Goal: Task Accomplishment & Management: Manage account settings

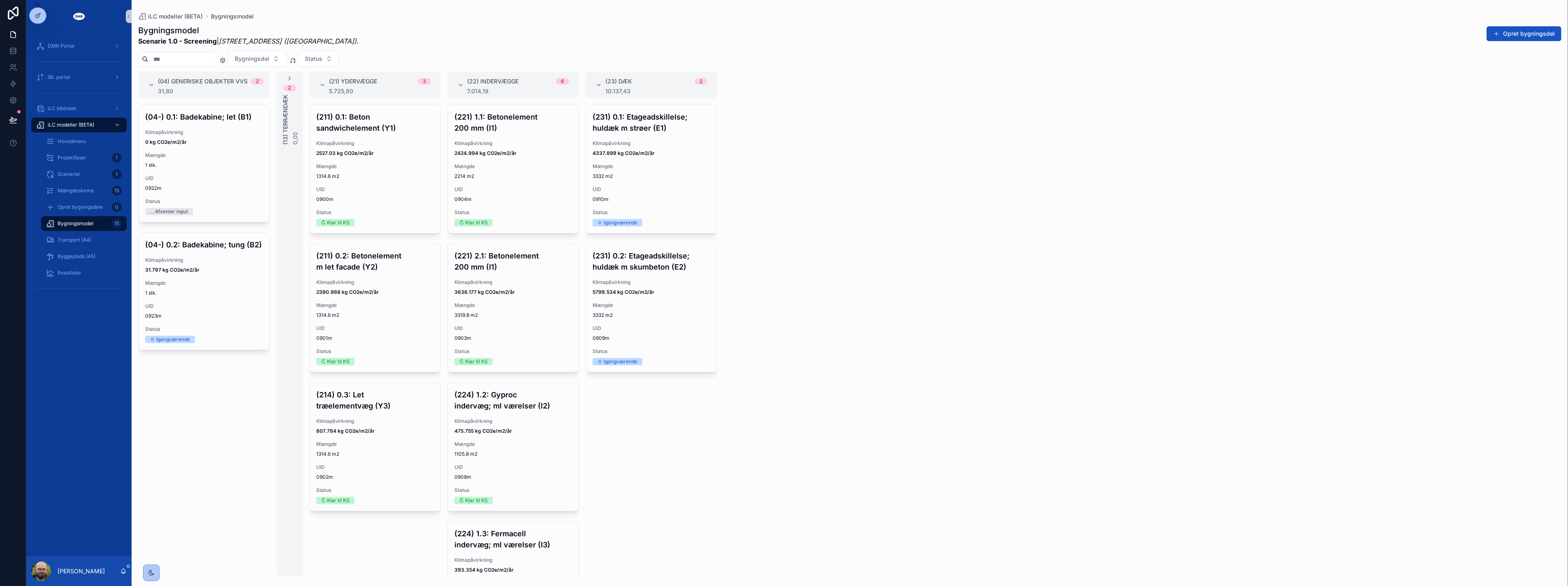
drag, startPoint x: 1037, startPoint y: 370, endPoint x: 1035, endPoint y: 376, distance: 6.3
click at [1037, 370] on div "(04) Generiske objekter VVS 2 31,80 (04-) 0.1: Badekabine; let (B1) Klimapåvirk…" at bounding box center [850, 324] width 1436 height 505
click at [1018, 395] on div "(04) Generiske objekter VVS 2 31,80 (04-) 0.1: Badekabine; let (B1) Klimapåvirk…" at bounding box center [850, 324] width 1436 height 505
click at [922, 484] on div "(04) Generiske objekter VVS 2 31,80 (04-) 0.1: Badekabine; let (B1) Klimapåvirk…" at bounding box center [850, 324] width 1436 height 505
click at [825, 249] on div "(04) Generiske objekter VVS 2 31,80 (04-) 0.1: Badekabine; let (B1) Klimapåvirk…" at bounding box center [850, 324] width 1436 height 505
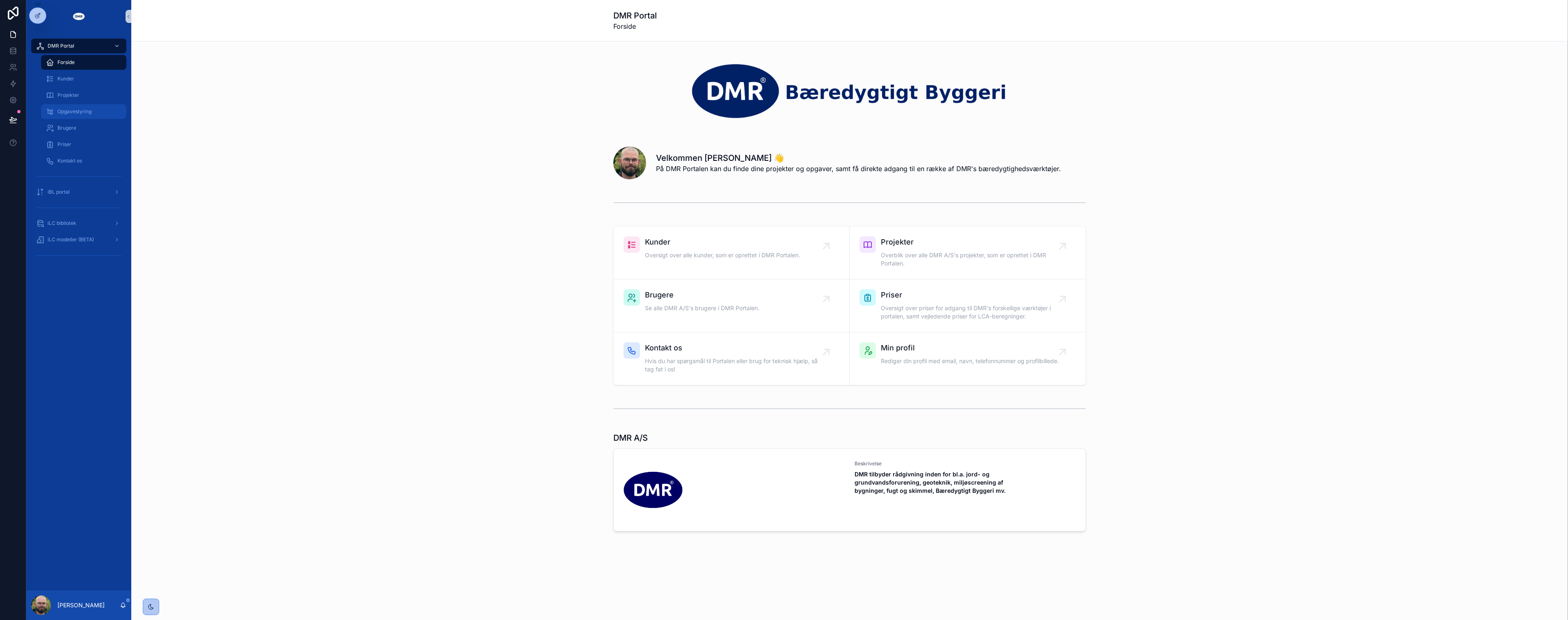
click at [89, 117] on div "Opgavestyring" at bounding box center [83, 112] width 75 height 13
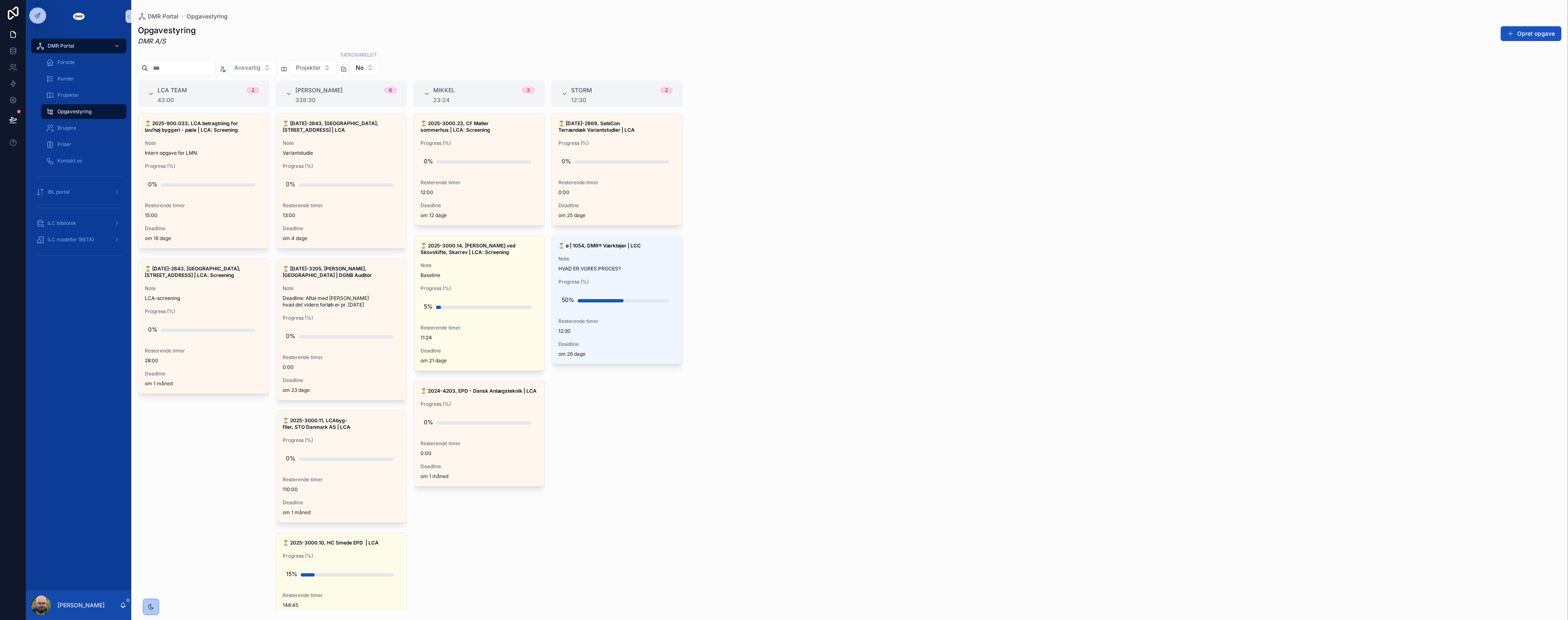
click at [724, 425] on div "LCA team 2 43:00 ⏳ 2025-900.033, LCA betragtning for lav/høj byggeri - pæle | L…" at bounding box center [850, 345] width 1437 height 530
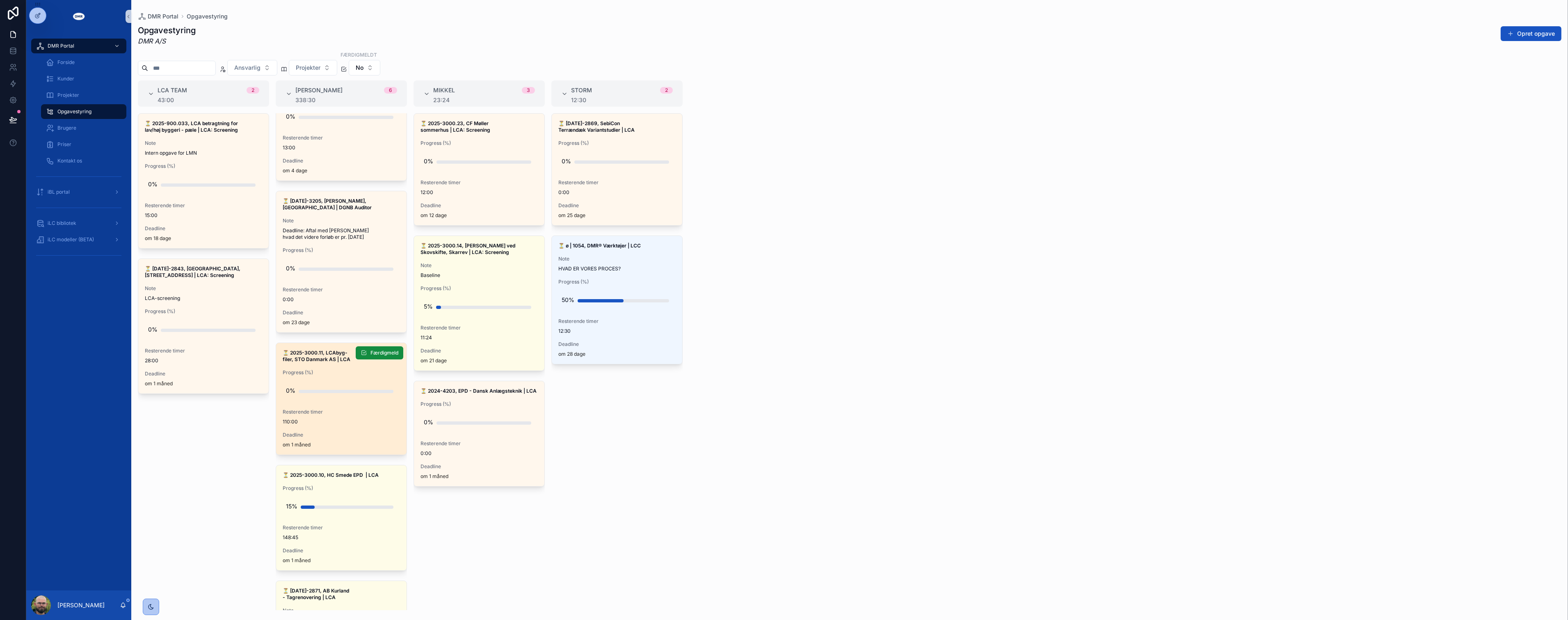
scroll to position [91, 0]
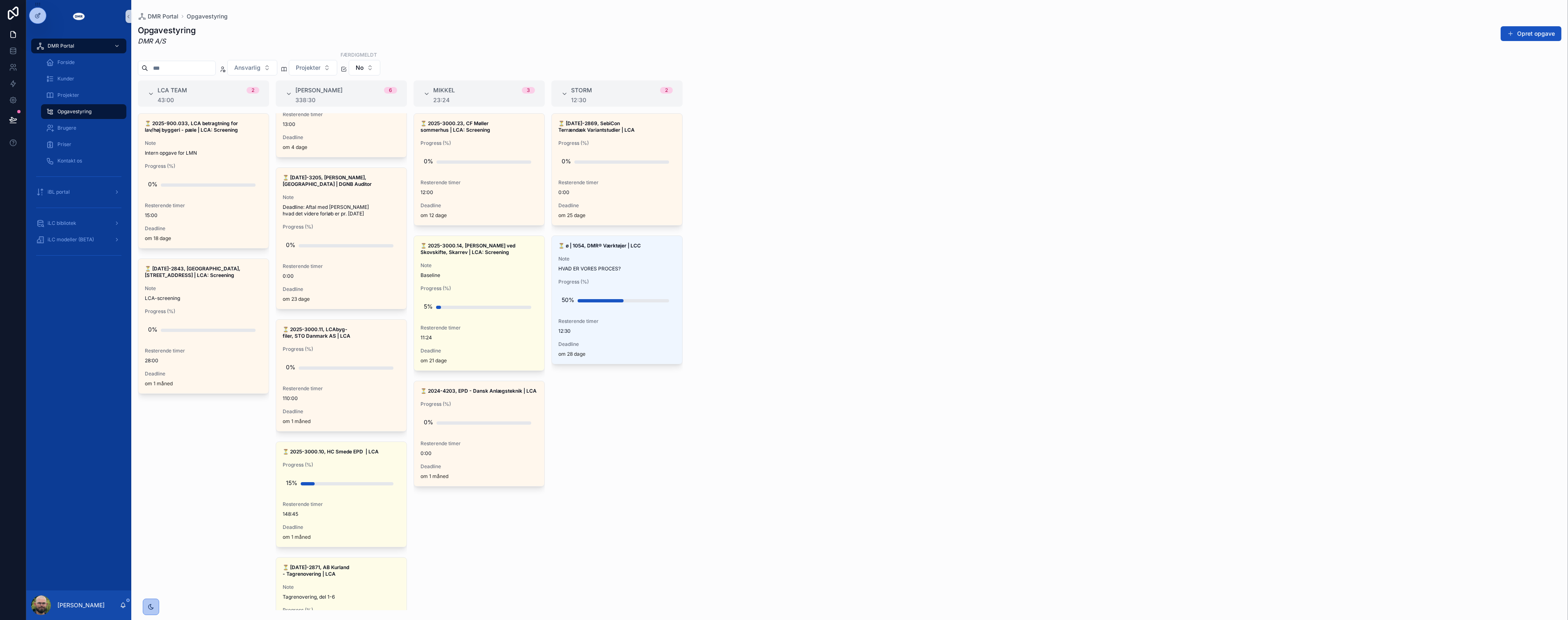
click at [251, 503] on div "⏳ 2025-900.033, LCA betragtning for lav/høj byggeri - pæle | LCA: Screening Not…" at bounding box center [203, 362] width 131 height 497
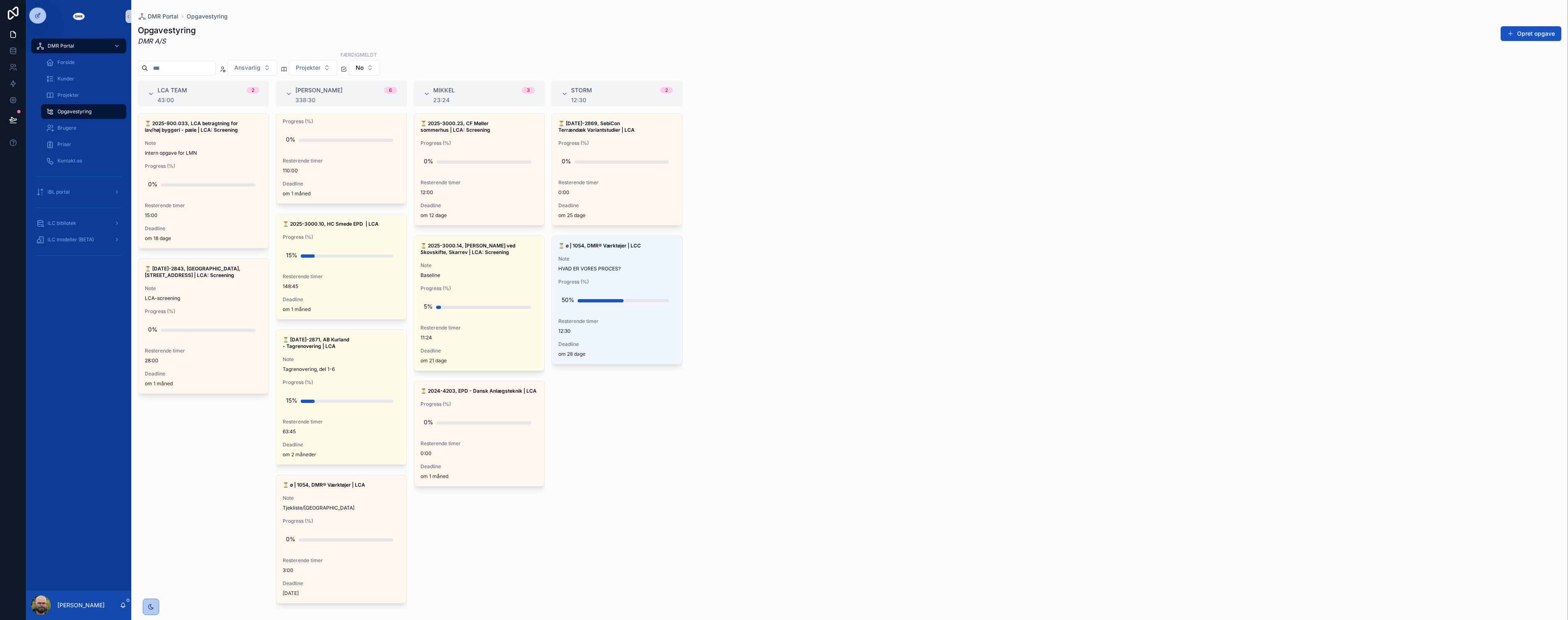
click at [194, 490] on div "⏳ 2025-900.033, LCA betragtning for lav/høj byggeri - pæle | LCA: Screening Not…" at bounding box center [203, 362] width 131 height 497
click at [711, 454] on div "LCA team 2 43:00 ⏳ 2025-900.033, LCA betragtning for lav/høj byggeri - pæle | L…" at bounding box center [850, 345] width 1437 height 530
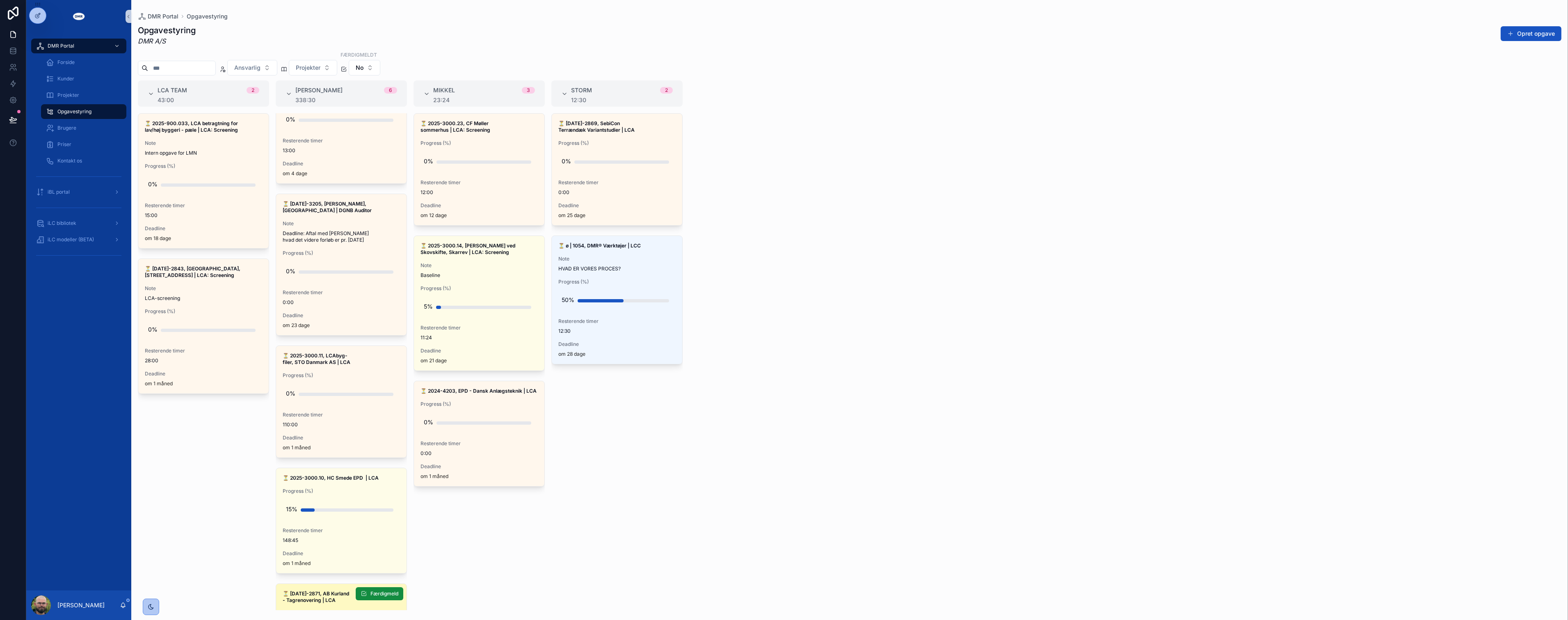
scroll to position [0, 0]
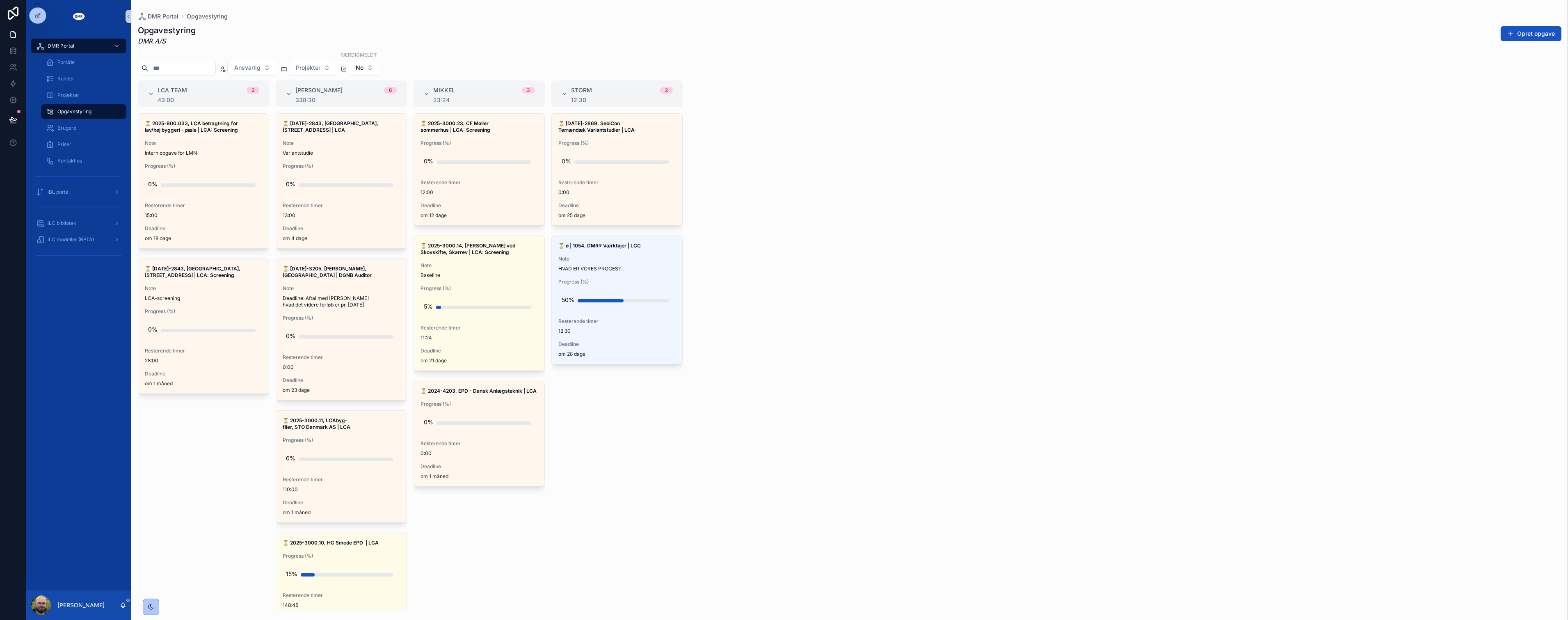
click at [236, 475] on div "⏳ 2025-900.033, LCA betragtning for lav/høj byggeri - pæle | LCA: Screening Not…" at bounding box center [203, 362] width 131 height 497
click at [926, 380] on div "LCA team 2 43:00 ⏳ 2025-900.033, LCA betragtning for lav/høj byggeri - pæle | L…" at bounding box center [850, 345] width 1437 height 530
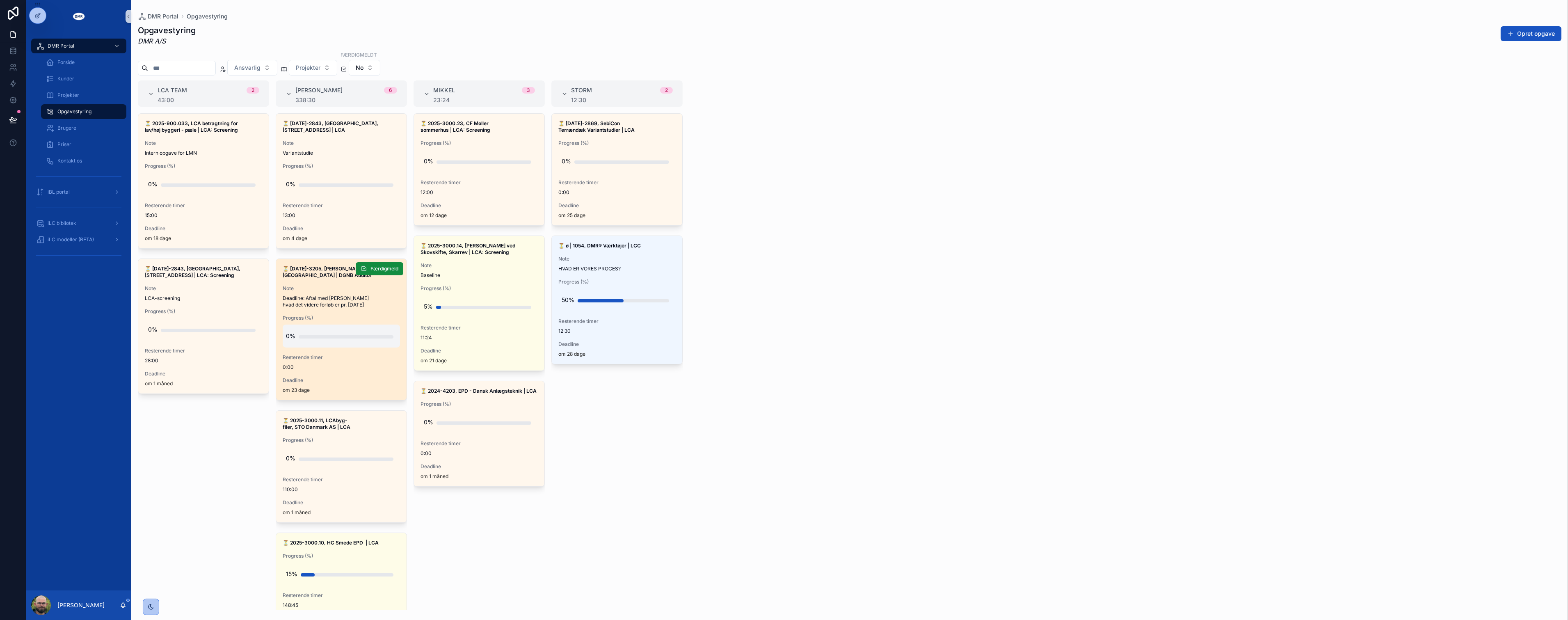
click at [335, 339] on div "0%" at bounding box center [341, 336] width 111 height 16
type input "***"
click button "submit" at bounding box center [387, 342] width 10 height 10
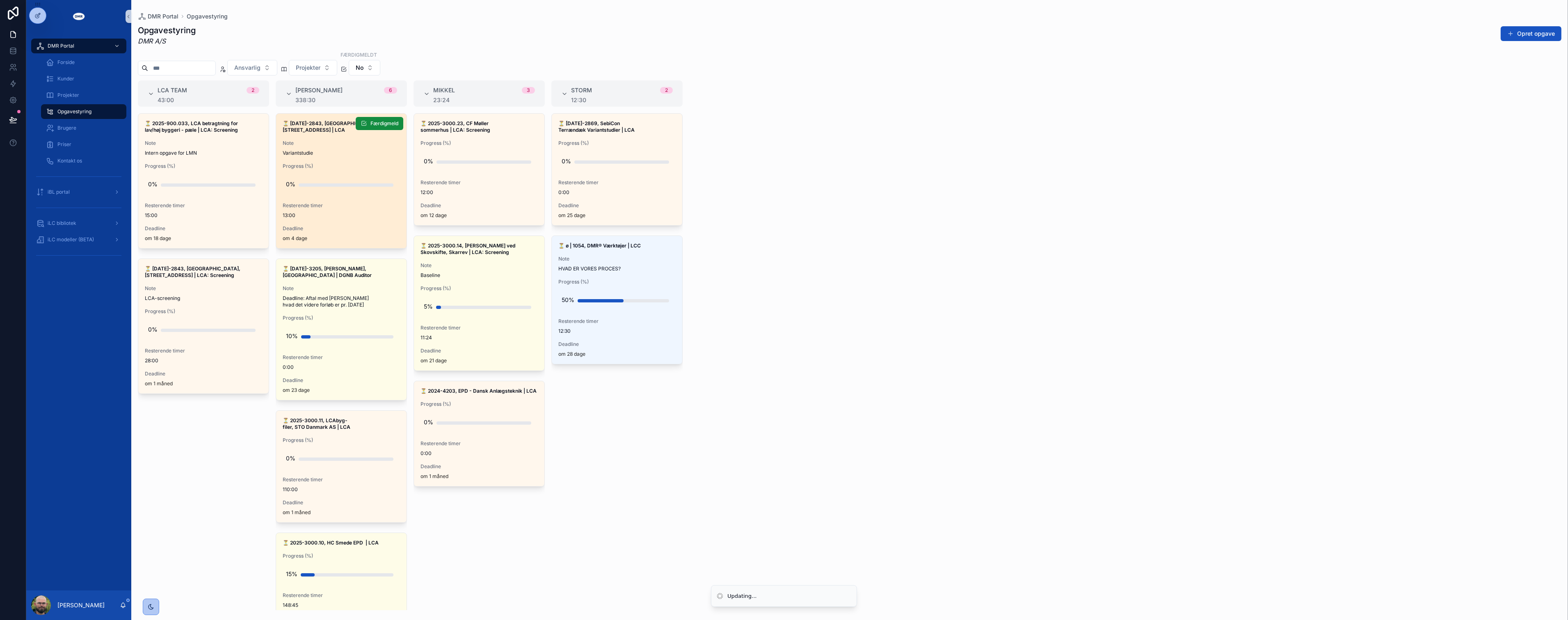
click at [322, 225] on div "⏳ 2024-2843, Sheraton Hotel, Roskildevej 547 | LCA Note Variantstudie Progress …" at bounding box center [341, 181] width 130 height 135
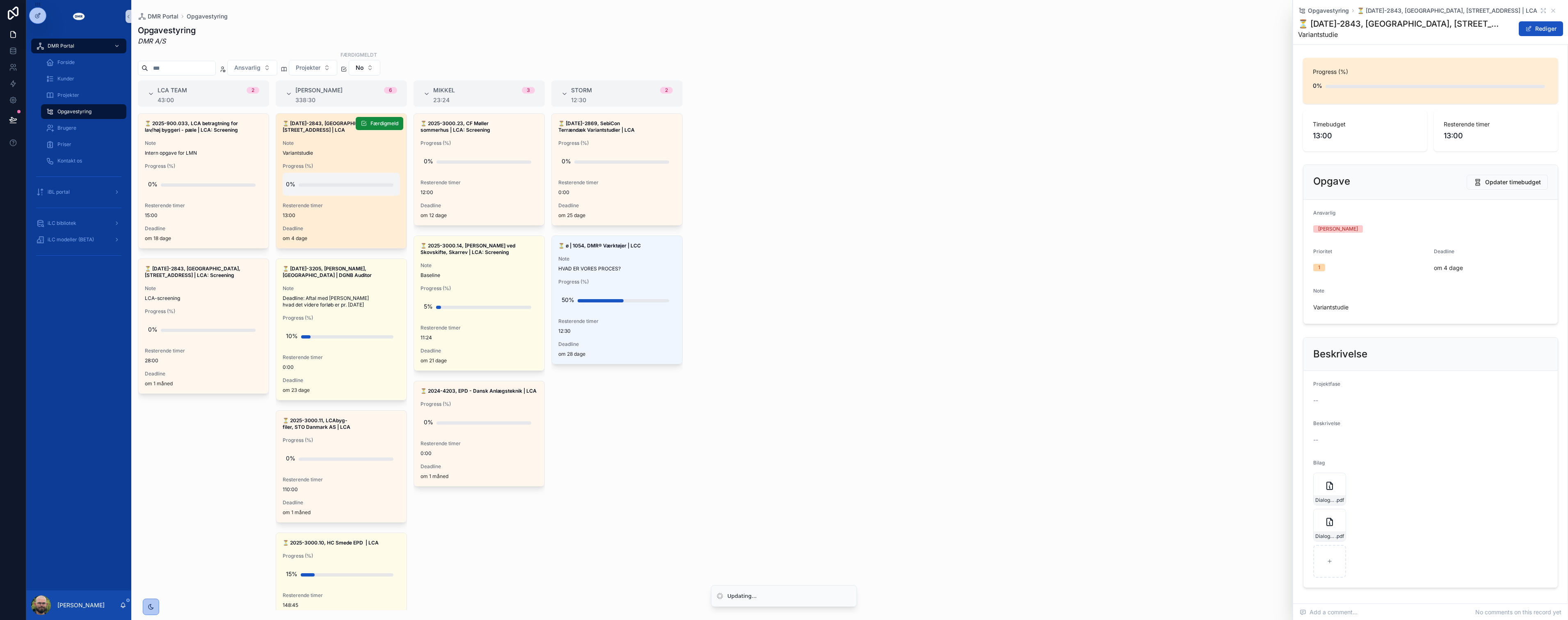
click at [306, 188] on div "0%" at bounding box center [341, 184] width 111 height 16
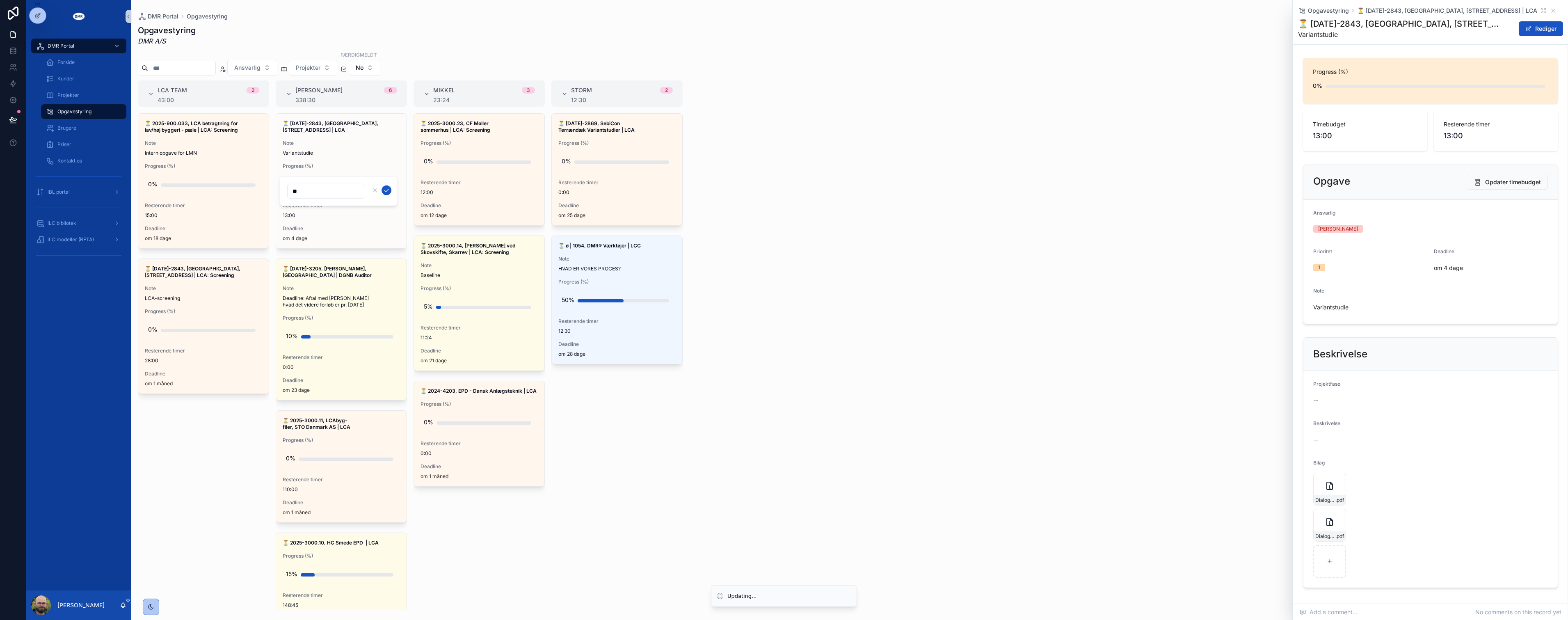
type input "***"
click button "submit" at bounding box center [387, 191] width 10 height 10
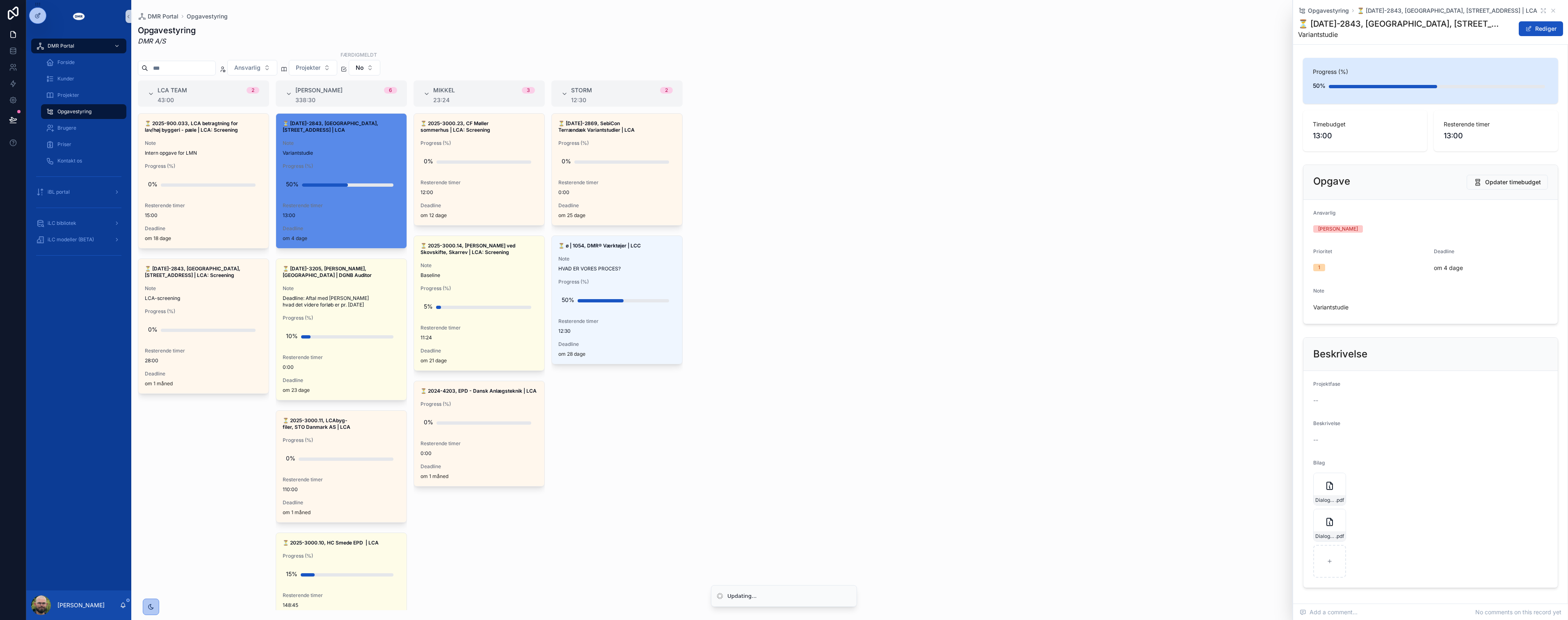
click at [228, 540] on div "⏳ 2025-900.033, LCA betragtning for lav/høj byggeri - pæle | LCA: Screening Not…" at bounding box center [203, 362] width 131 height 497
click at [219, 513] on div "⏳ 2025-900.033, LCA betragtning for lav/høj byggeri - pæle | LCA: Screening Not…" at bounding box center [203, 362] width 131 height 497
click at [1192, 433] on div "LCA team 2 43:00 ⏳ 2025-900.033, LCA betragtning for lav/høj byggeri - pæle | L…" at bounding box center [850, 345] width 1437 height 530
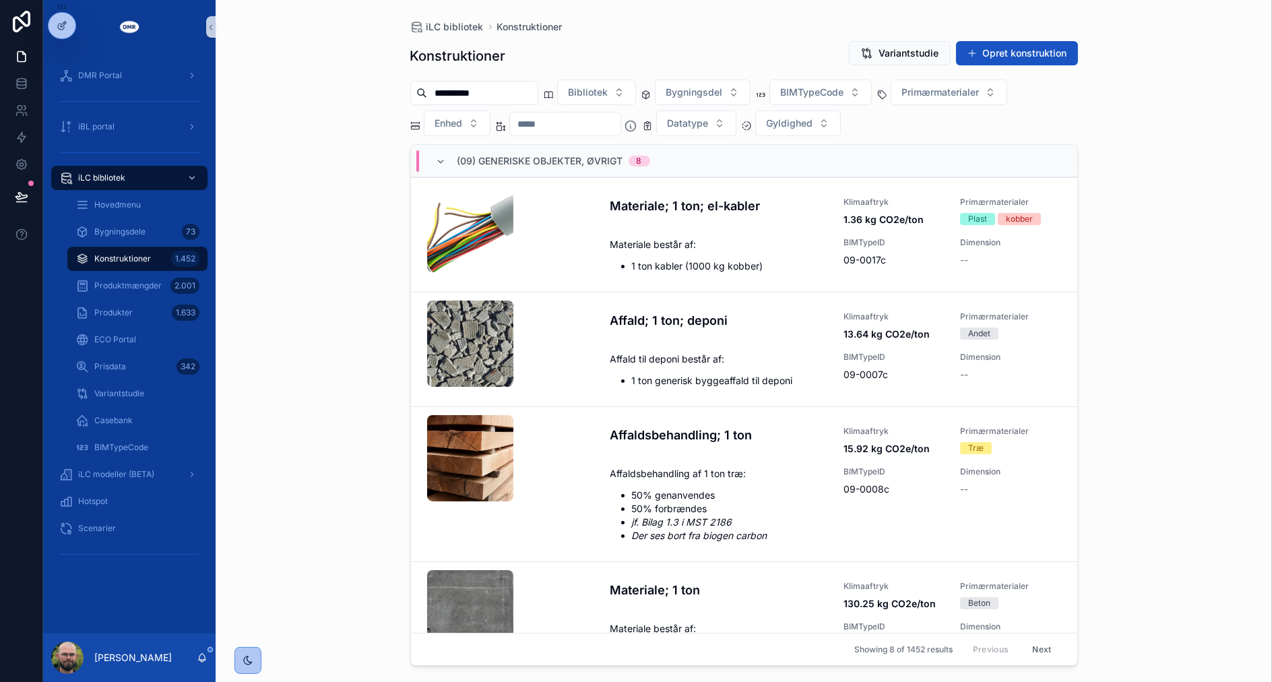
scroll to position [489, 0]
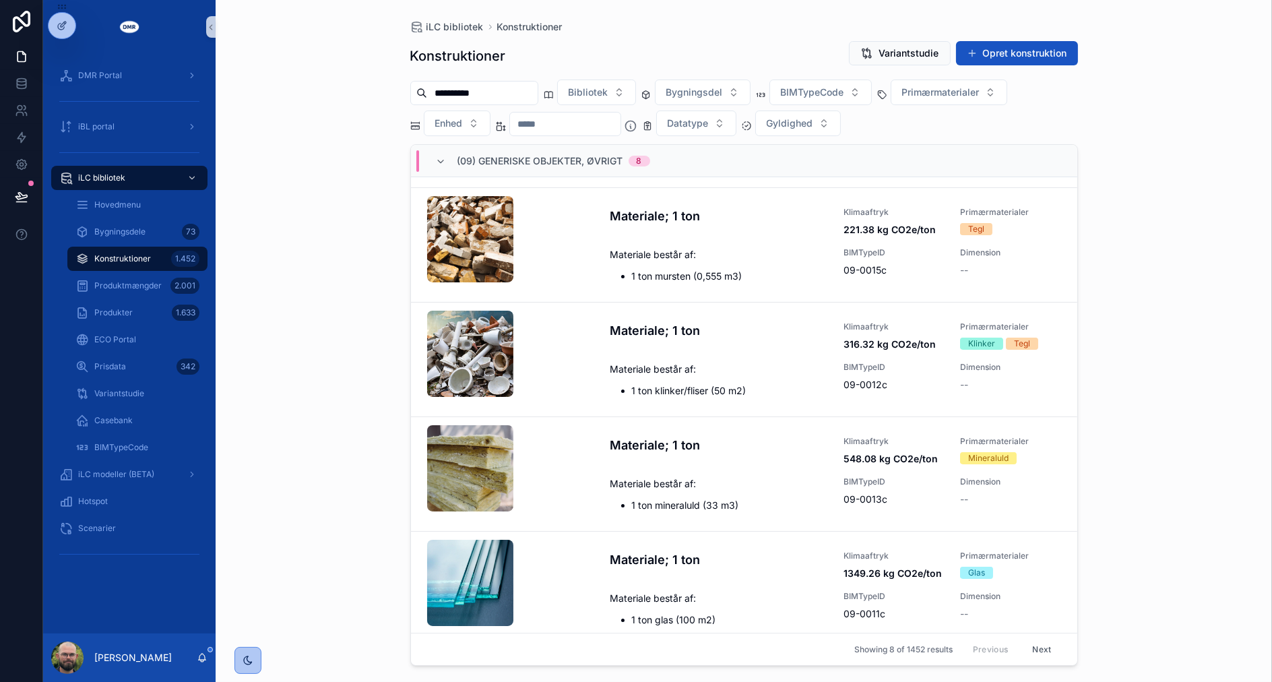
click at [301, 129] on div "**********" at bounding box center [744, 341] width 1057 height 682
drag, startPoint x: 167, startPoint y: 266, endPoint x: 249, endPoint y: 324, distance: 100.1
click at [167, 266] on div "Konstruktioner 1.452" at bounding box center [137, 259] width 124 height 22
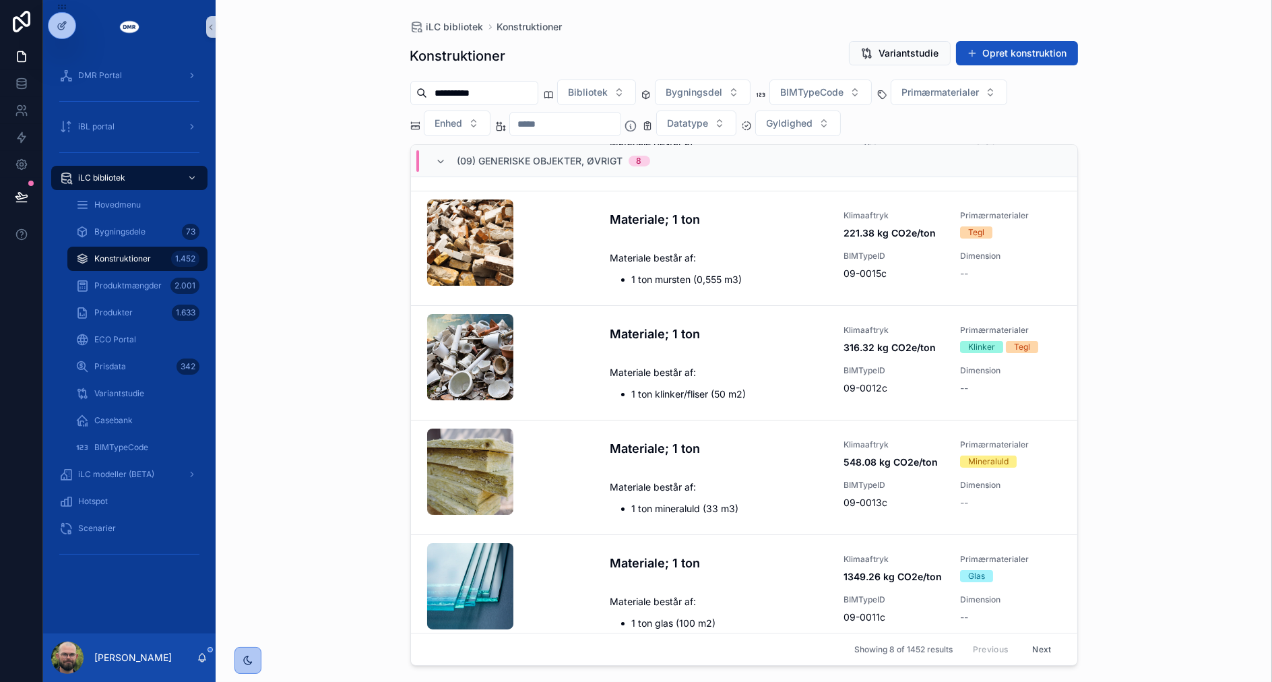
click at [1175, 314] on div "**********" at bounding box center [744, 341] width 1057 height 682
